Goal: Transaction & Acquisition: Purchase product/service

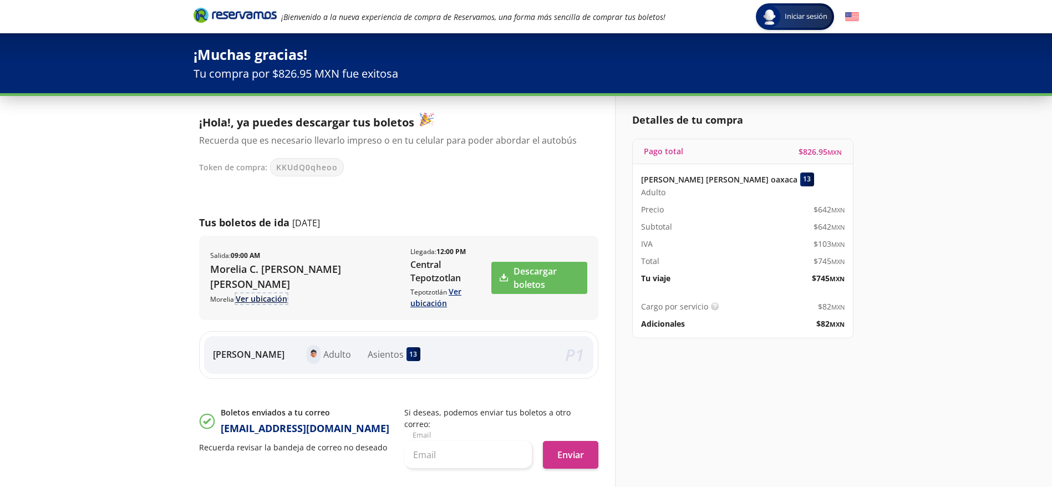
click at [256, 297] on link "Ver ubicación" at bounding box center [262, 298] width 52 height 11
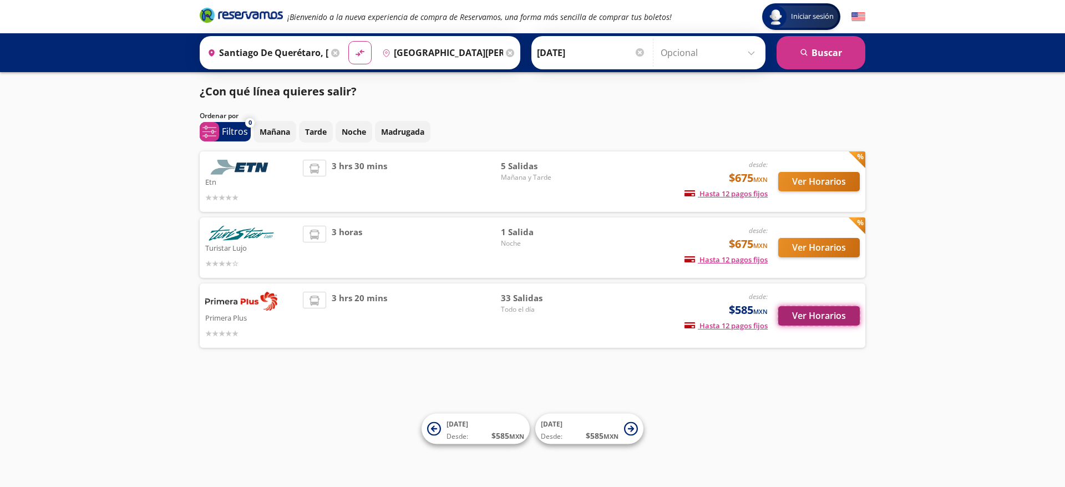
click at [806, 314] on button "Ver Horarios" at bounding box center [819, 315] width 82 height 19
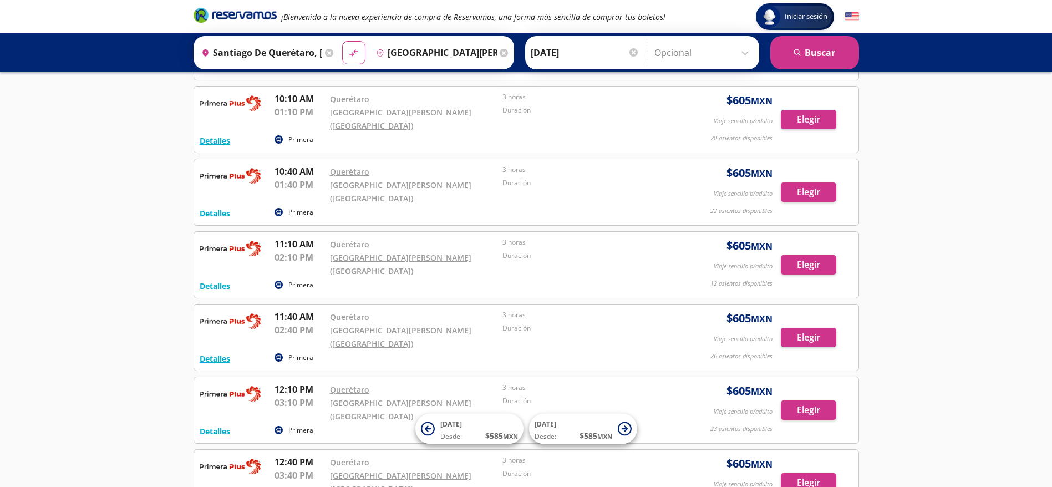
scroll to position [1017, 0]
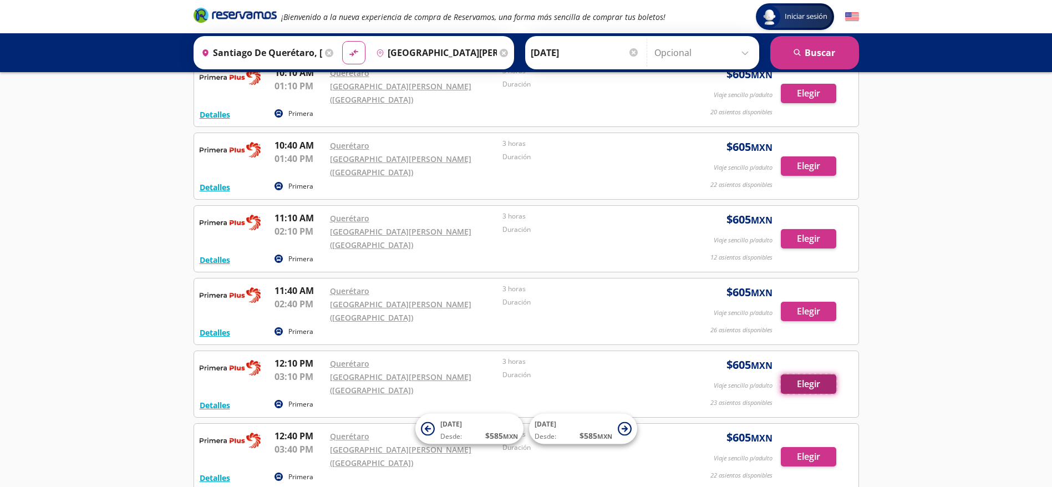
click at [800, 374] on button "Elegir" at bounding box center [808, 383] width 55 height 19
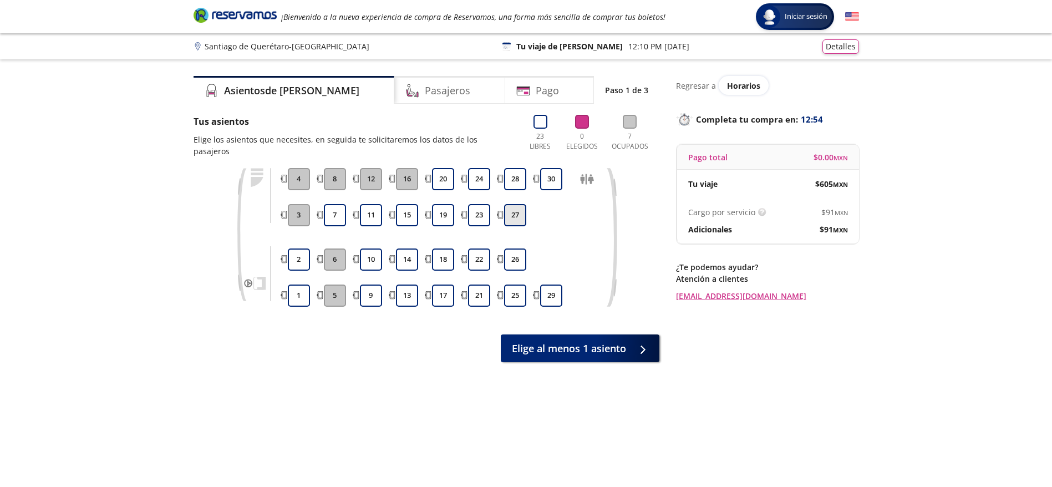
click at [518, 204] on button "27" at bounding box center [515, 215] width 22 height 22
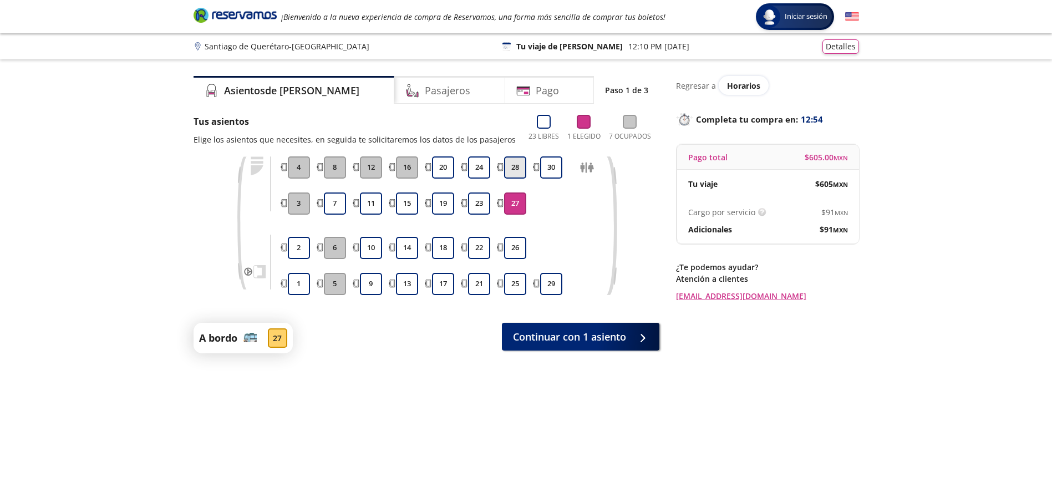
click at [525, 167] on button "28" at bounding box center [515, 167] width 22 height 22
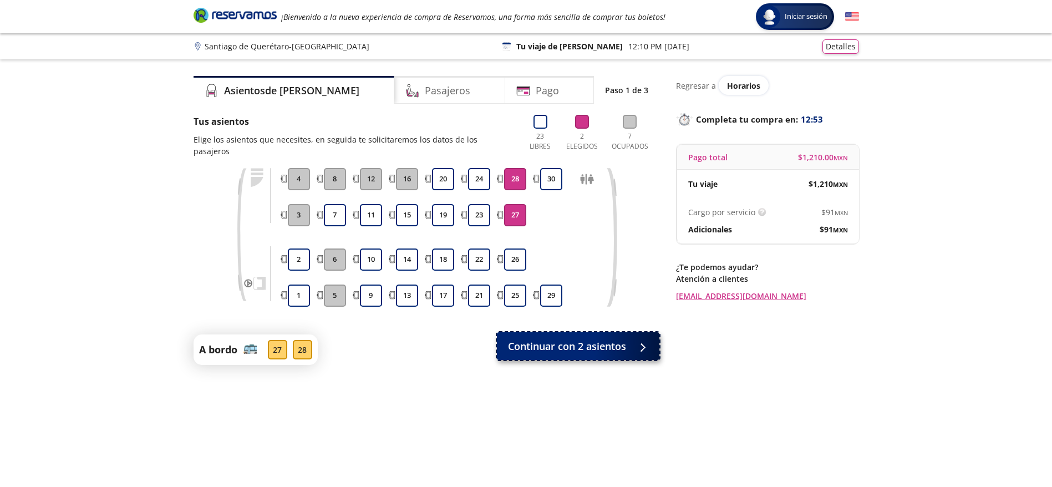
click at [557, 339] on span "Continuar con 2 asientos" at bounding box center [567, 346] width 118 height 15
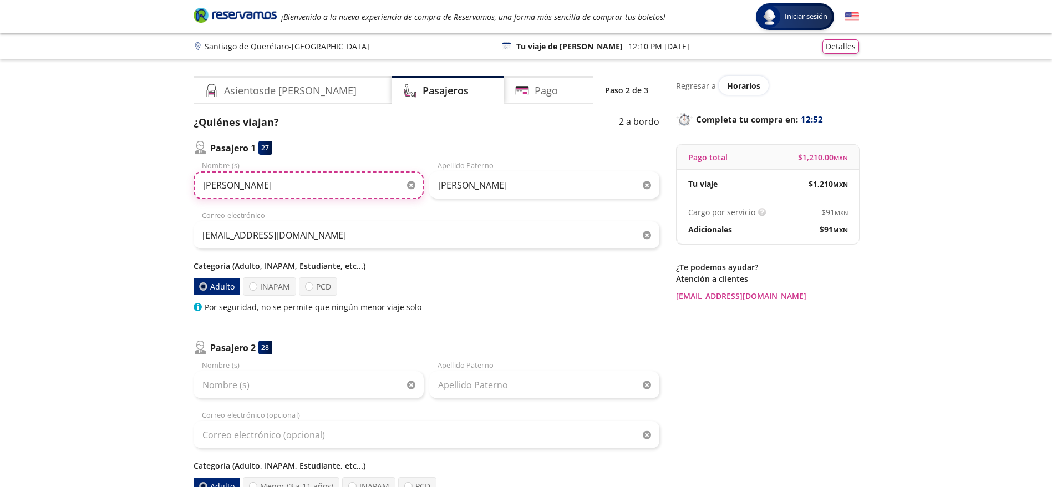
click at [282, 190] on input "Julián Alejandro" at bounding box center [309, 185] width 230 height 28
paste input "Victor Raul Lozan"
type input "Victor Raul Lozano"
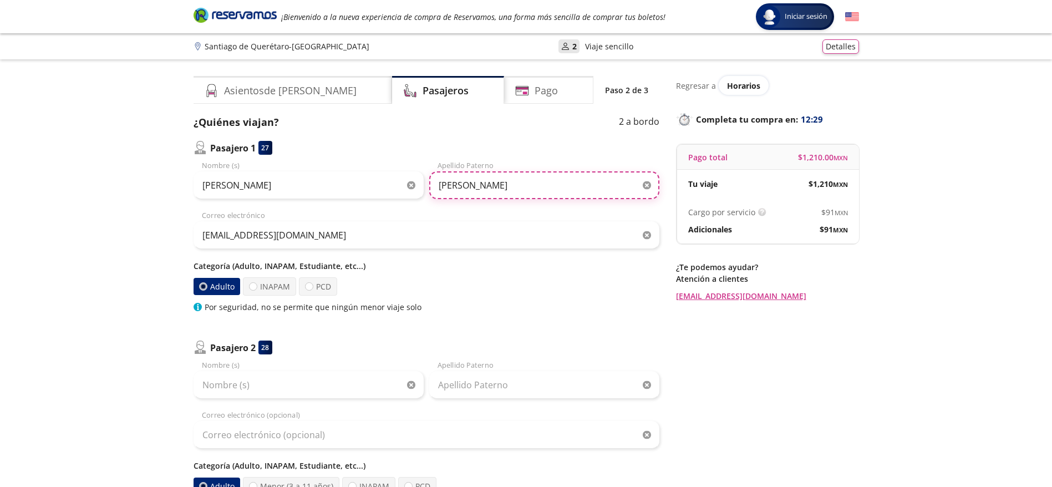
click at [490, 181] on input "Franco" at bounding box center [544, 185] width 230 height 28
paste input "Del Ri"
type input "Del Rio"
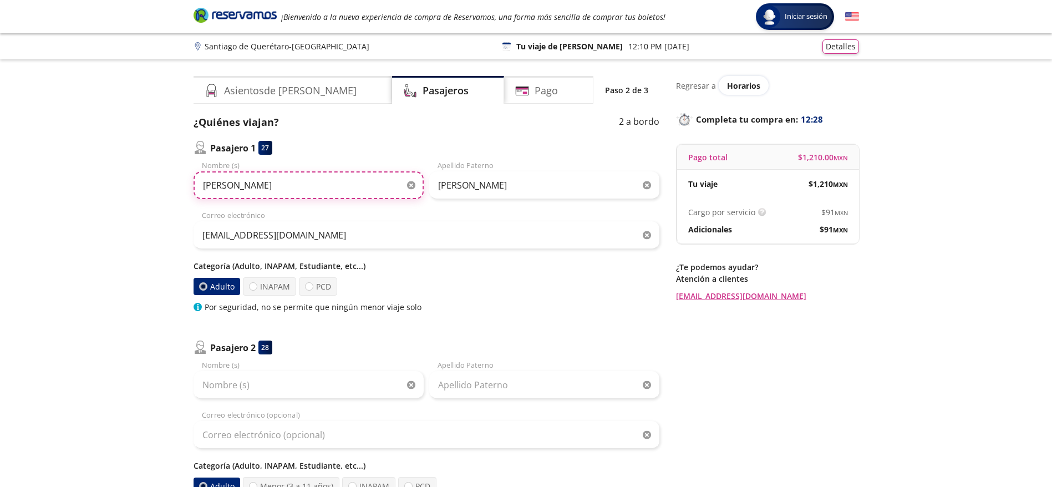
click at [372, 181] on input "Victor Raul Lozano" at bounding box center [309, 185] width 230 height 28
type input "Victor Raul"
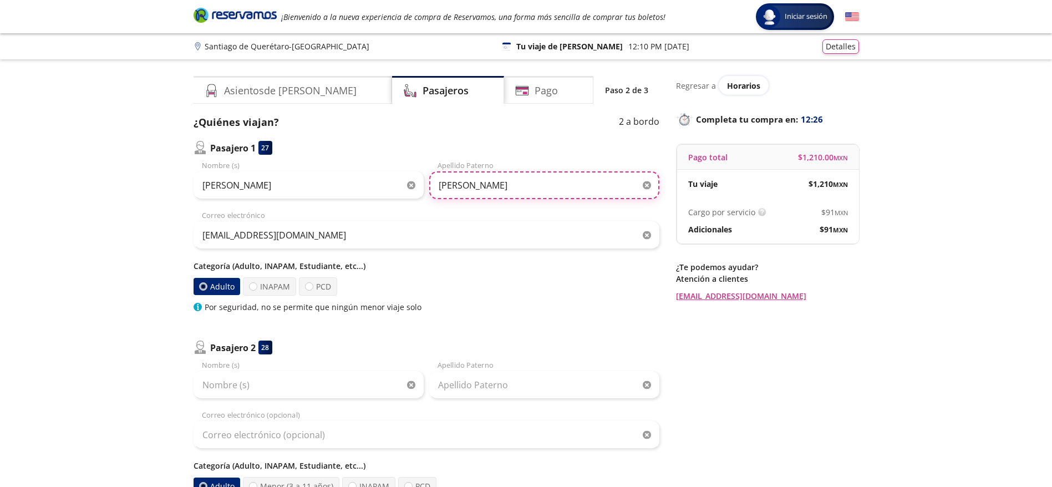
click at [440, 186] on input "Del Rio" at bounding box center [544, 185] width 230 height 28
paste input "Lozano"
type input "Lozano Del Rio"
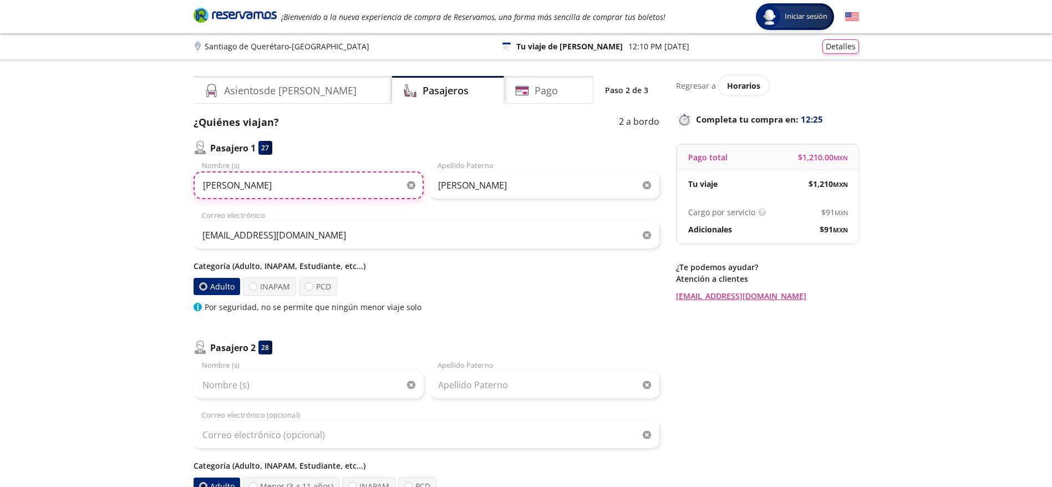
click at [369, 183] on input "Victor Raul" at bounding box center [309, 185] width 230 height 28
type input "Victor Raul"
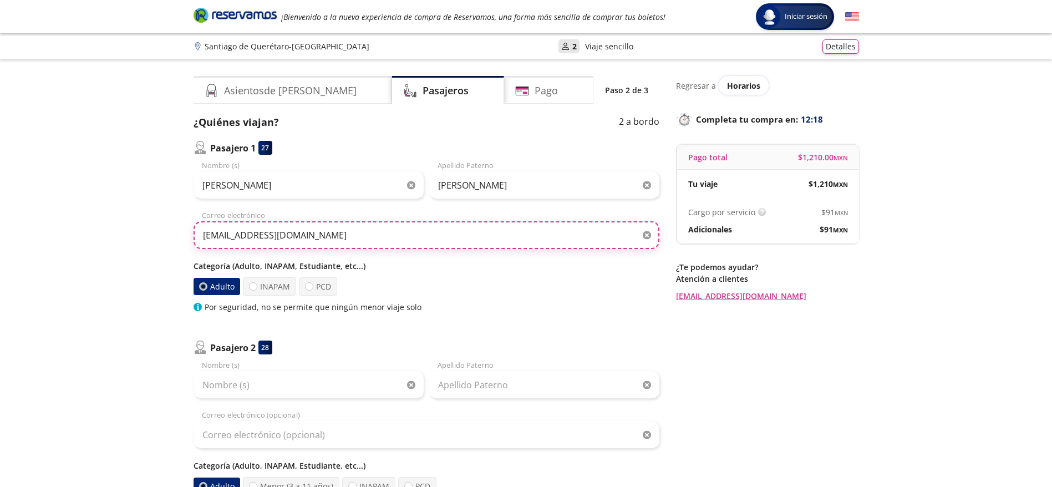
click at [346, 248] on input "alondrafrancotorres@gmail.com" at bounding box center [427, 235] width 466 height 28
paste input "victor.lozano@proflow.com.mx"
type input "victor.lozano@proflow.com.mx"
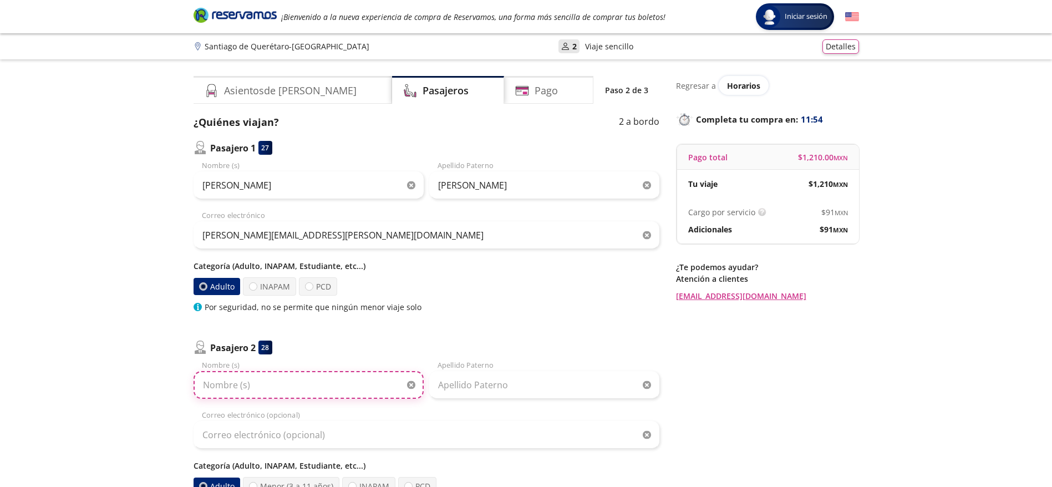
click at [265, 377] on input "Nombre (s)" at bounding box center [309, 385] width 230 height 28
paste input "Laura Giuseppini Lozano"
drag, startPoint x: 230, startPoint y: 387, endPoint x: 420, endPoint y: 378, distance: 190.4
click at [420, 378] on input "Laura Giuseppini Lozano" at bounding box center [309, 385] width 230 height 28
type input "Laura"
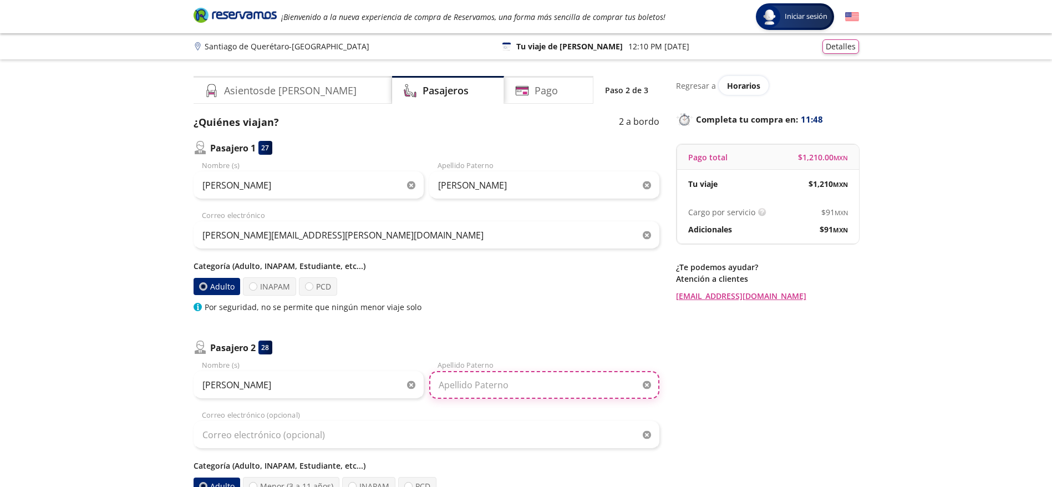
click at [509, 373] on input "Apellido Paterno" at bounding box center [544, 385] width 230 height 28
paste input "Giuseppini Lozano"
type input "Giuseppini Lozano"
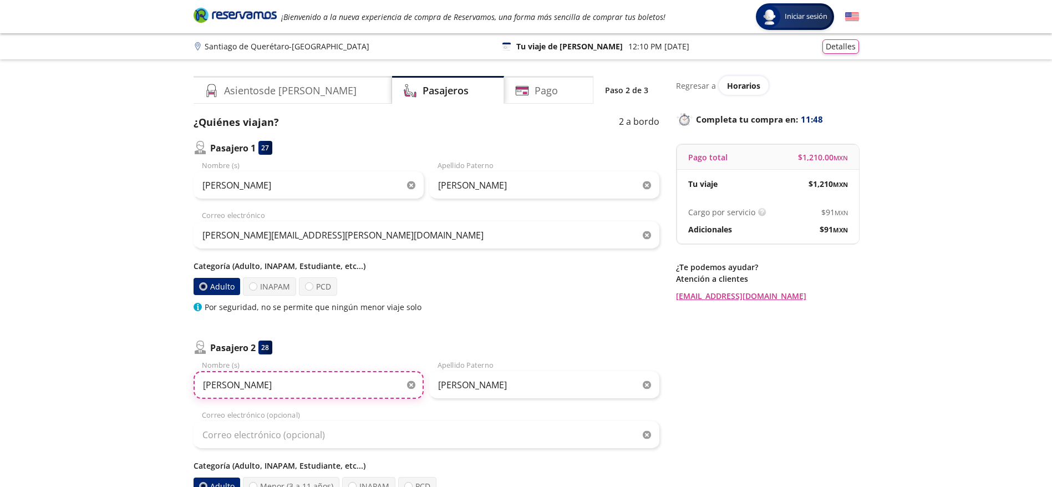
click at [372, 385] on input "Laura" at bounding box center [309, 385] width 230 height 28
type input "Laura"
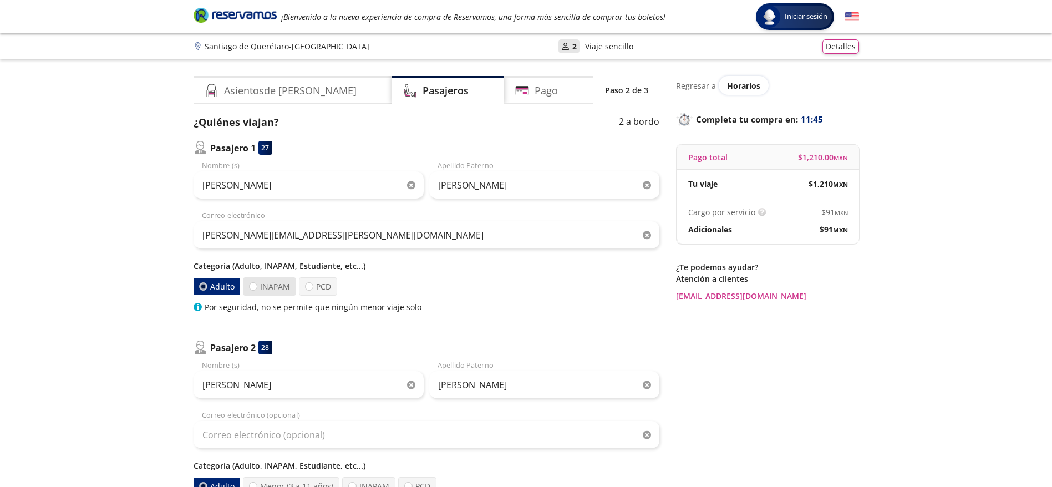
click at [281, 293] on label "INAPAM" at bounding box center [269, 286] width 53 height 18
click at [257, 290] on input "INAPAM" at bounding box center [253, 286] width 7 height 7
radio input "true"
radio input "false"
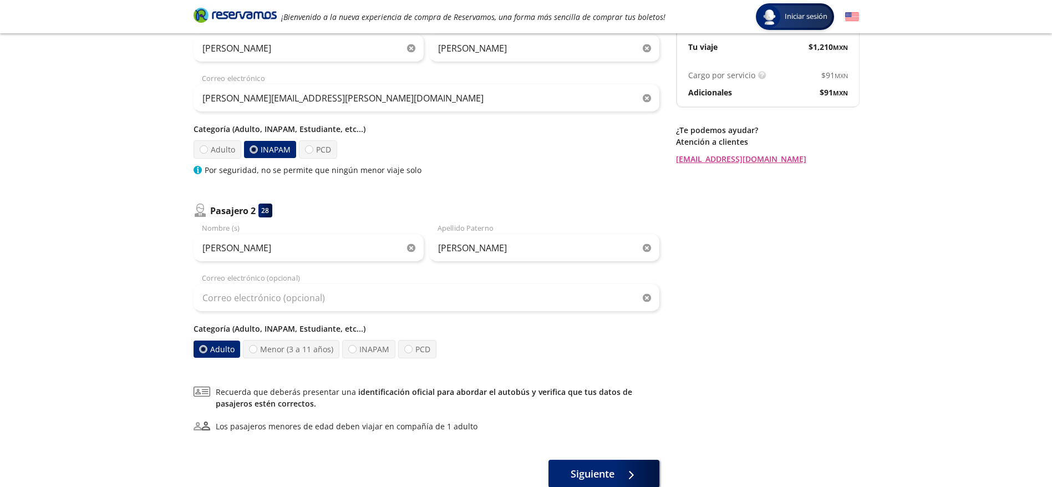
scroll to position [210, 0]
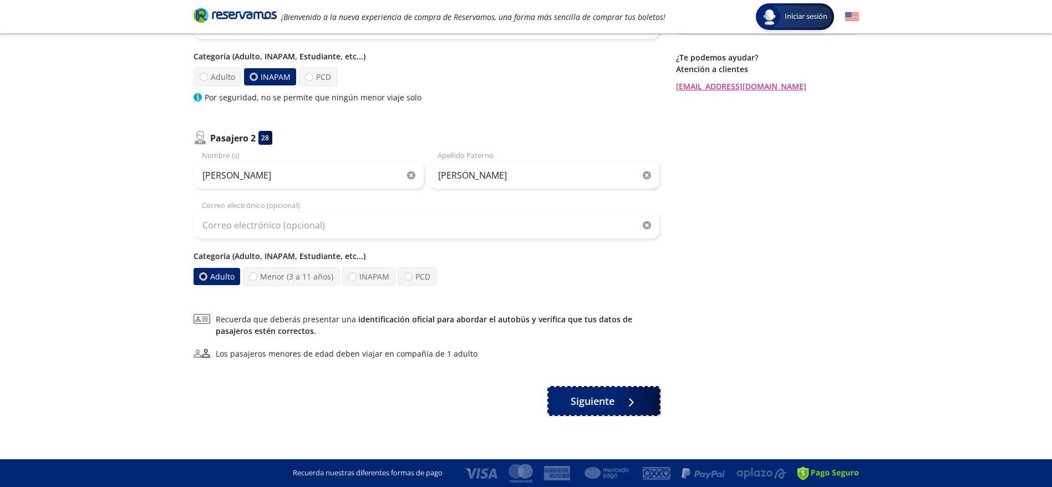
click at [601, 394] on span "Siguiente" at bounding box center [593, 401] width 44 height 15
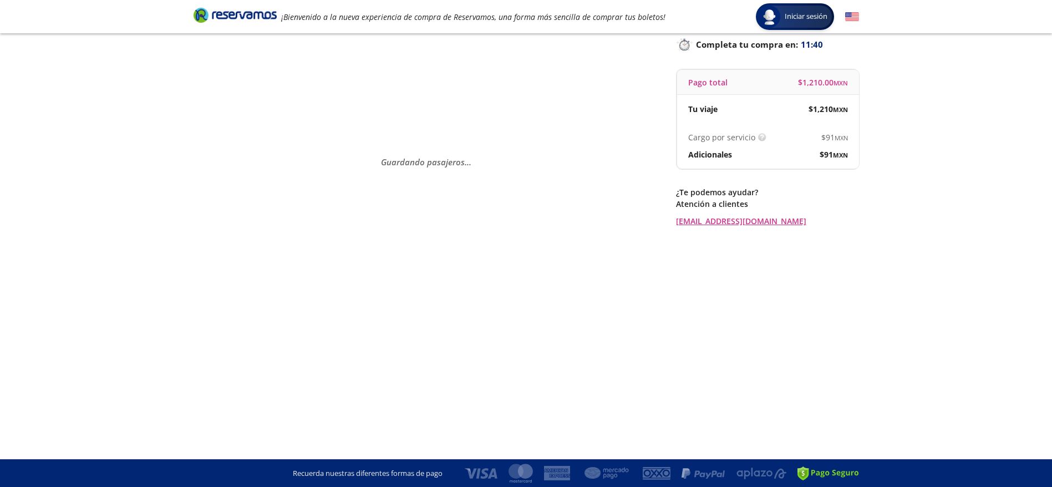
scroll to position [0, 0]
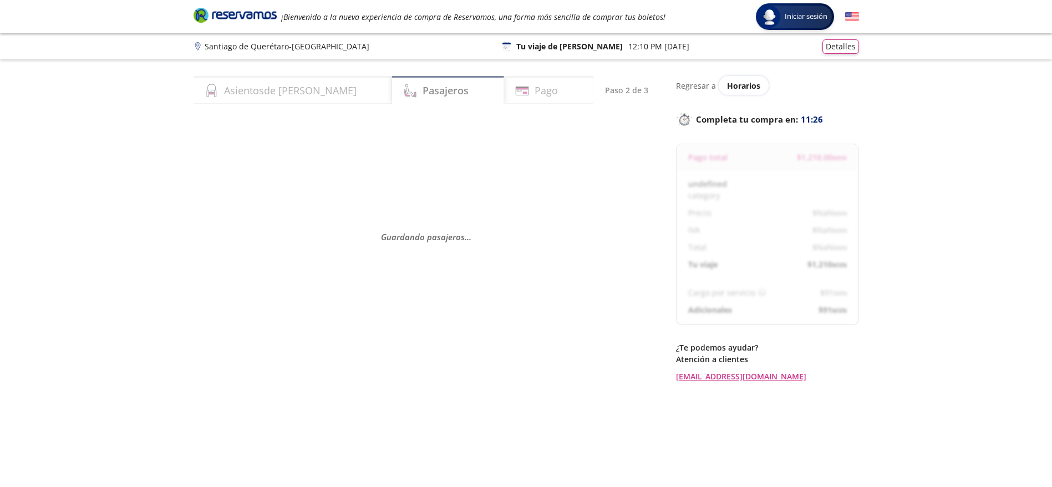
select select "MX"
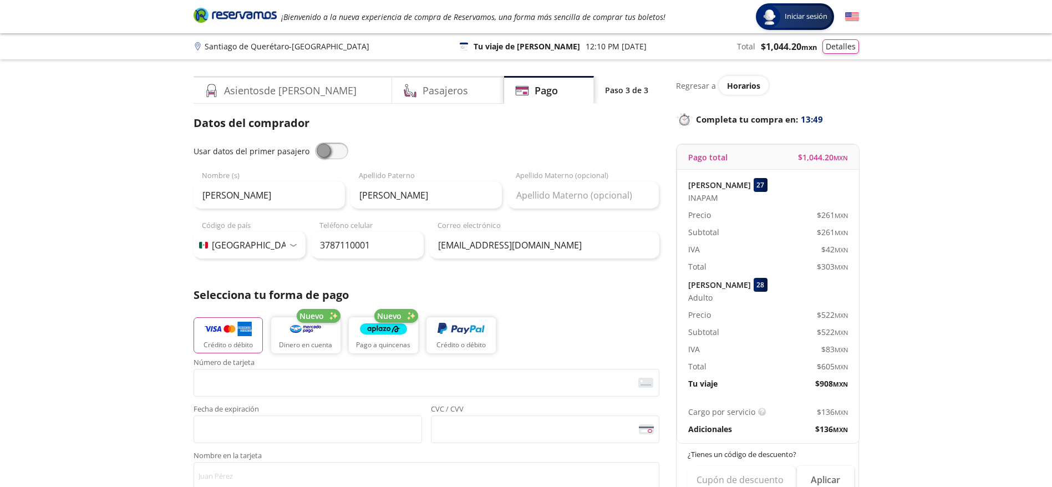
click at [336, 153] on span at bounding box center [331, 151] width 33 height 17
click at [315, 143] on input "checkbox" at bounding box center [315, 143] width 0 height 0
type input "Victor Raul"
type input "Lozano Del Rio"
type input "victor.lozano@proflow.com.mx"
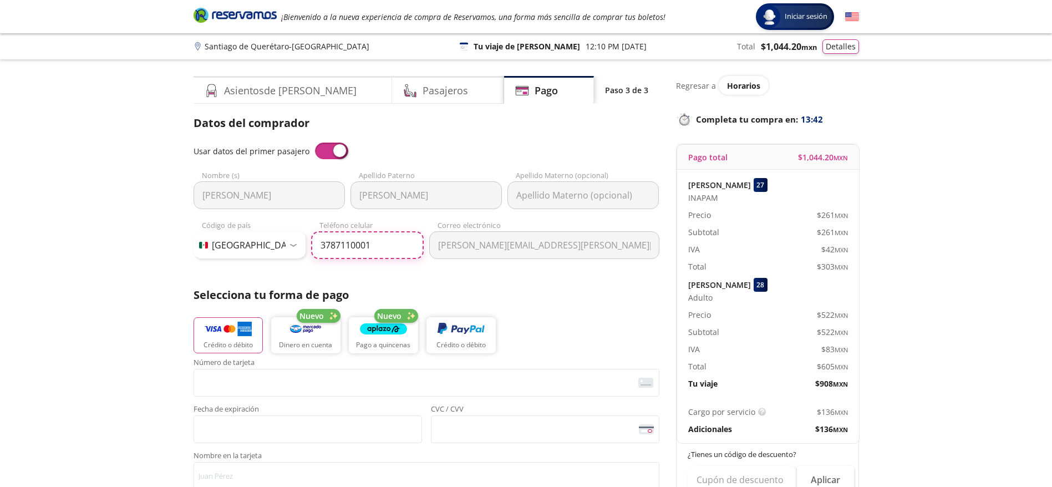
click at [368, 231] on input "3787110001" at bounding box center [367, 245] width 113 height 28
click at [369, 234] on input "3787110001" at bounding box center [367, 245] width 113 height 28
paste input "tel"
click at [379, 240] on input "Teléfono celular" at bounding box center [367, 245] width 113 height 28
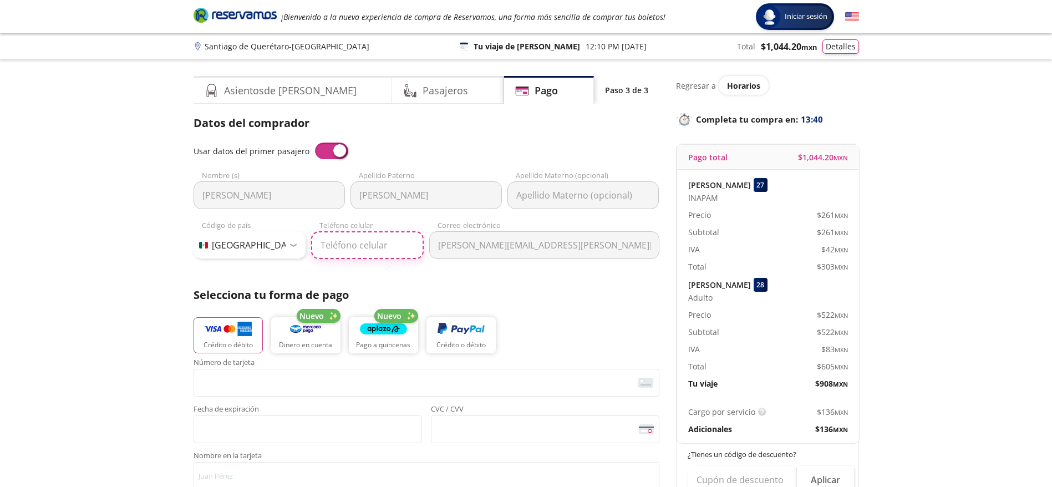
paste input "55 5415 3919"
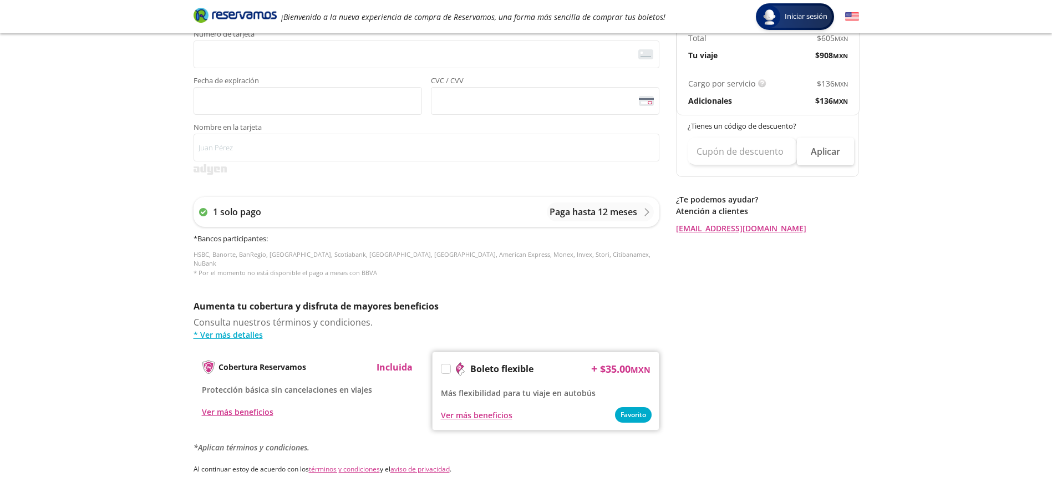
scroll to position [416, 0]
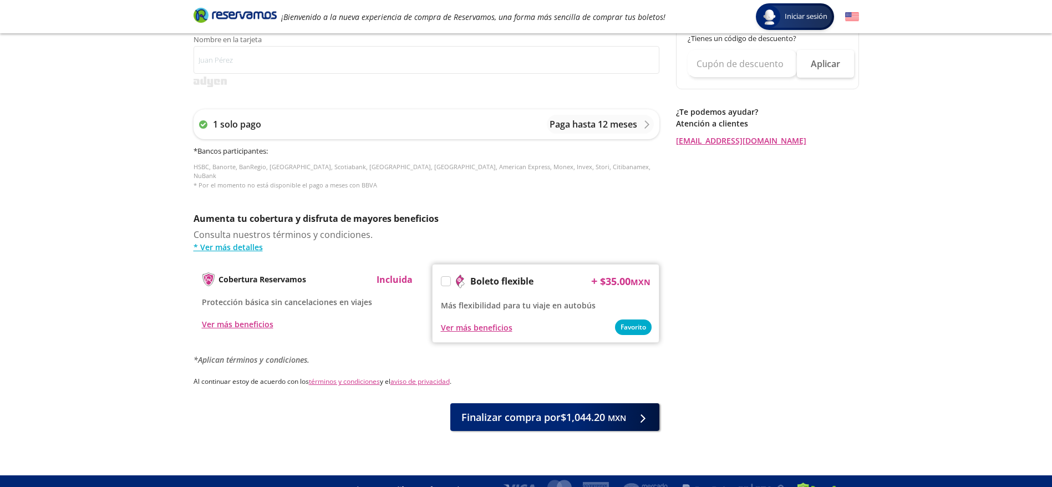
type input "55 5415 3919"
click at [581, 408] on span "Finalizar compra por $1,044.20 MXN" at bounding box center [543, 415] width 165 height 15
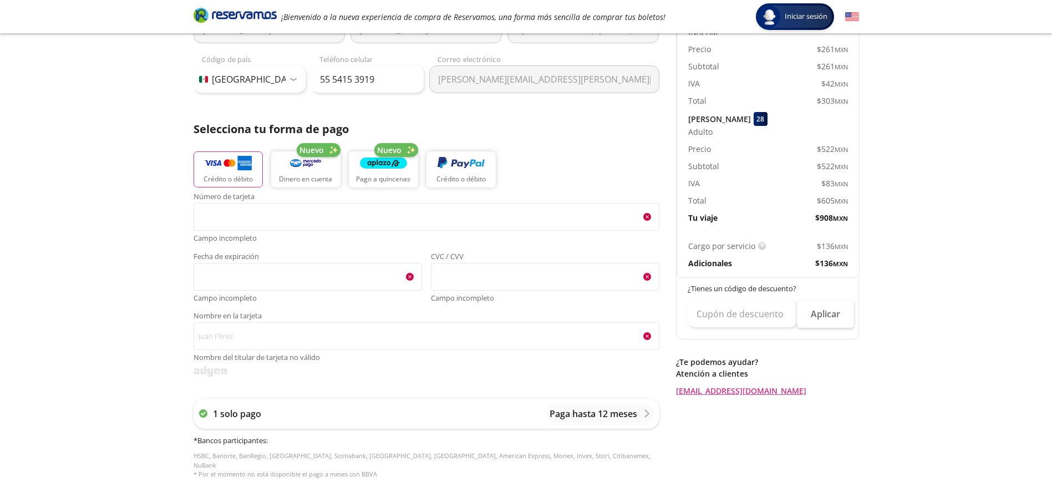
scroll to position [153, 0]
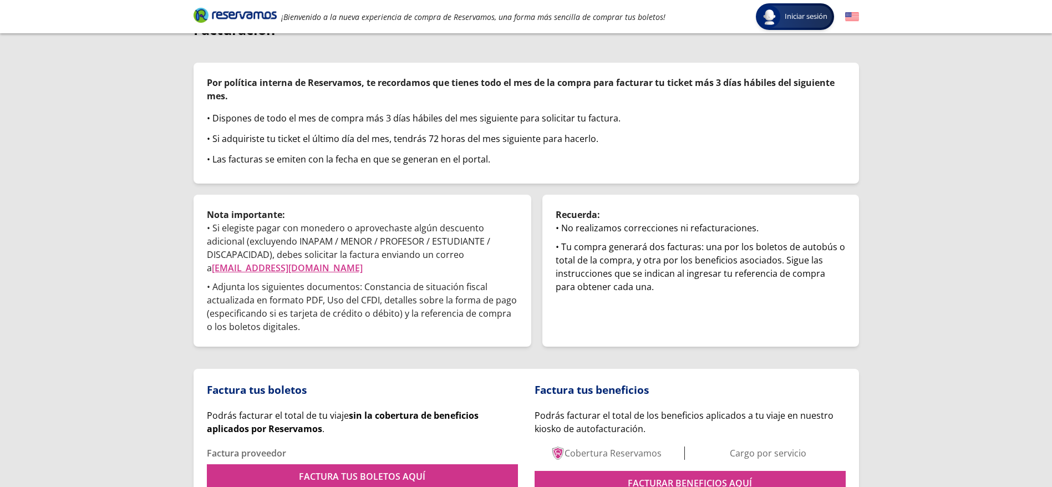
scroll to position [124, 0]
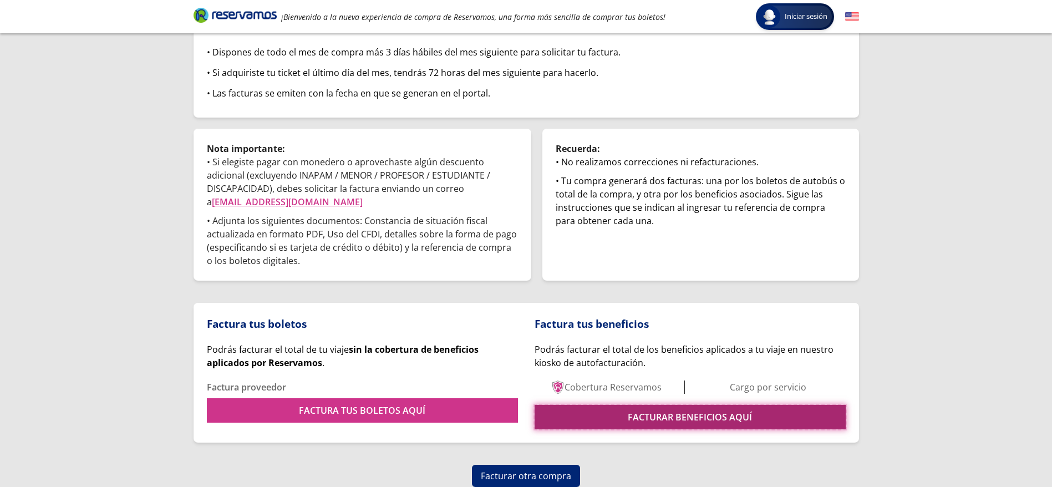
click at [575, 417] on link "FACTURAR BENEFICIOS AQUÍ" at bounding box center [690, 417] width 311 height 24
